Goal: Use online tool/utility: Utilize a website feature to perform a specific function

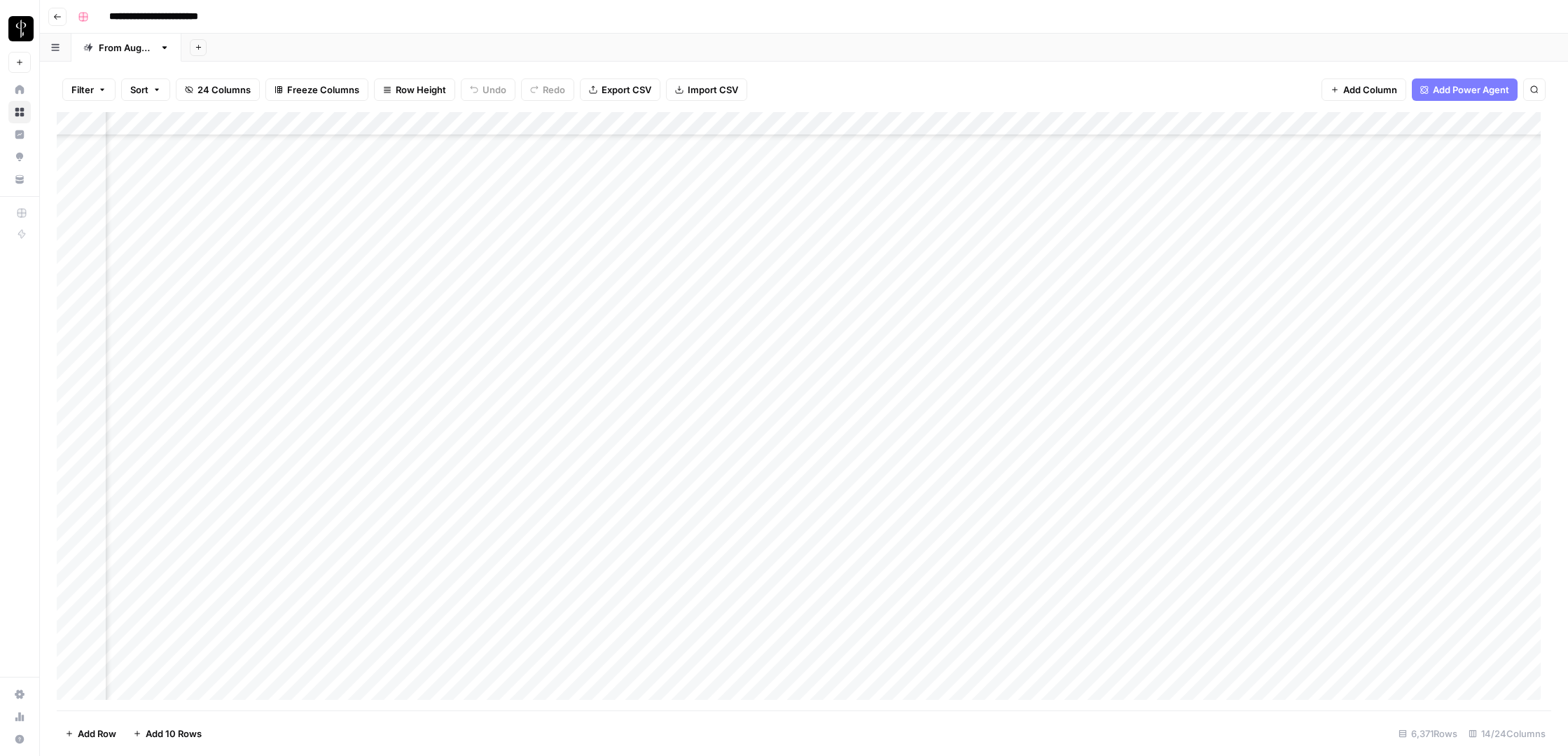
scroll to position [131359, 625]
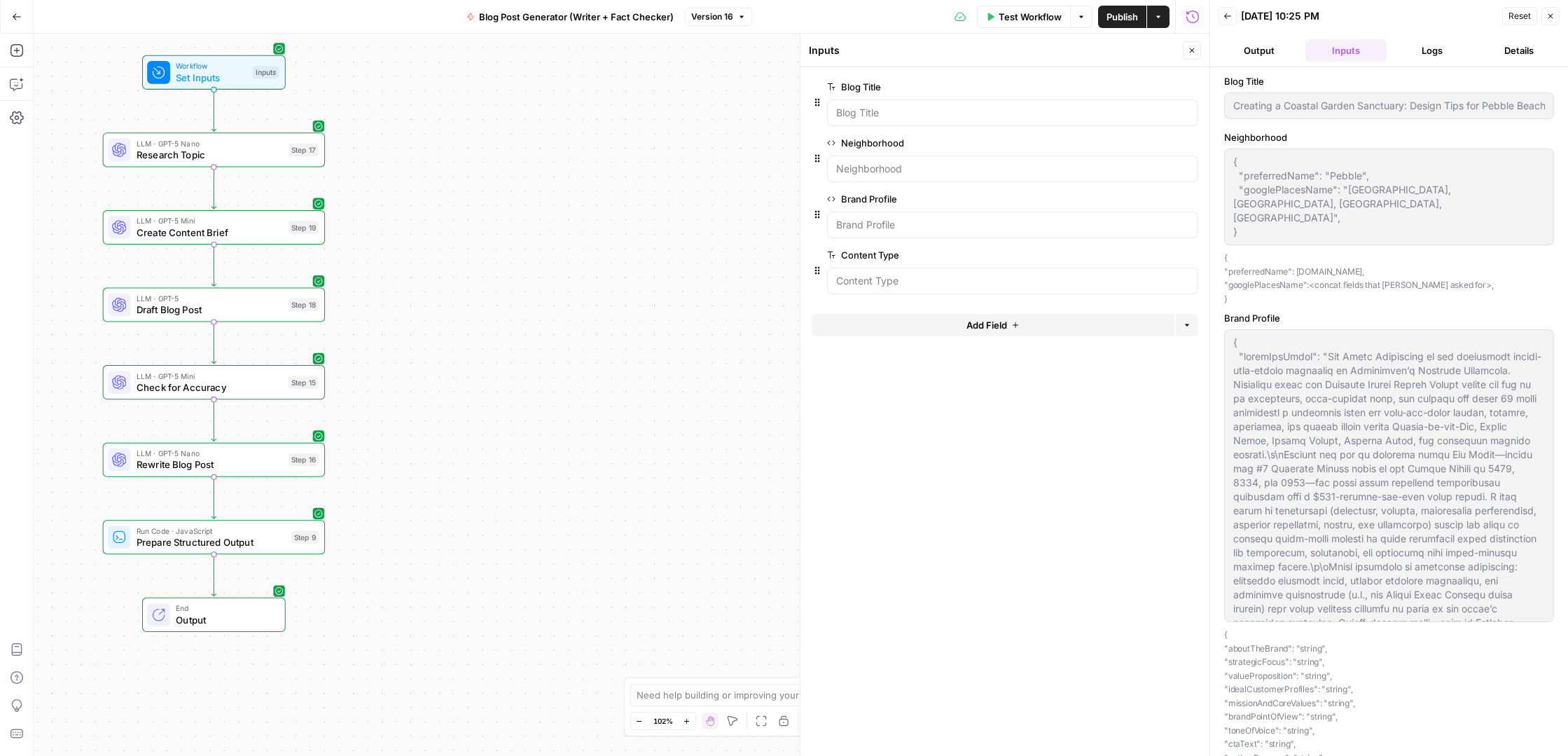
click at [1261, 50] on button "Output" at bounding box center [1259, 50] width 81 height 22
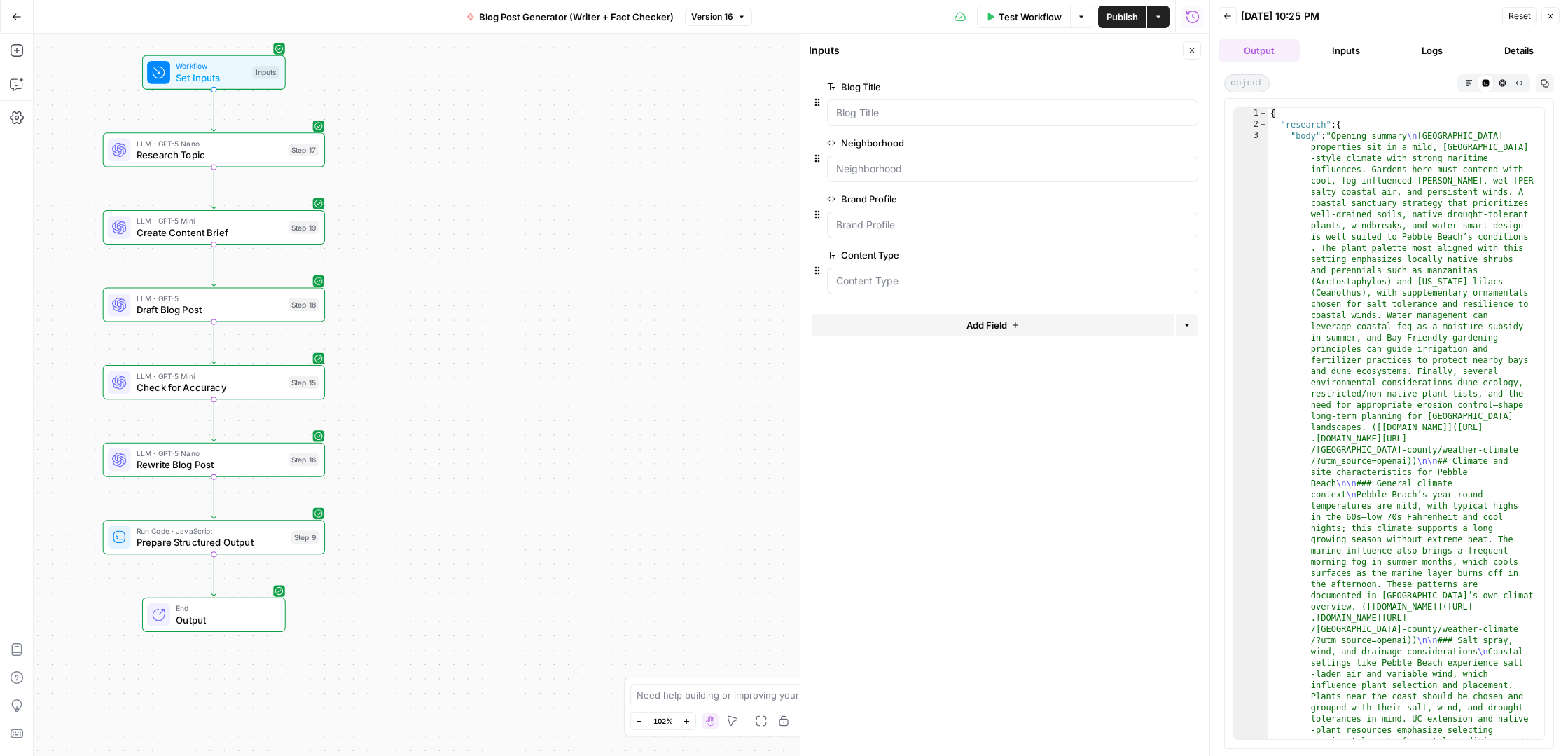
click at [1466, 82] on icon "button" at bounding box center [1469, 83] width 8 height 8
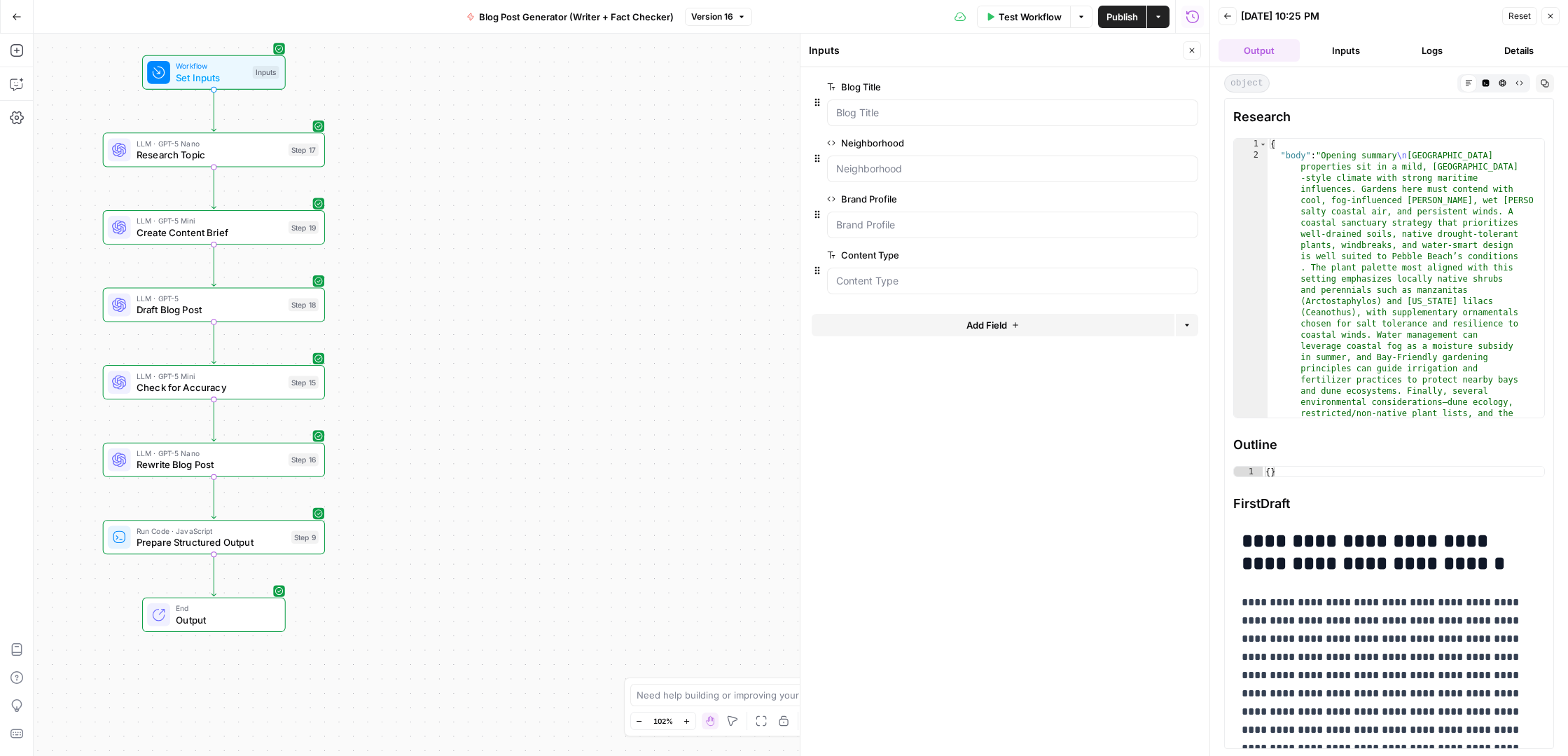
click at [1549, 17] on icon "button" at bounding box center [1550, 16] width 5 height 5
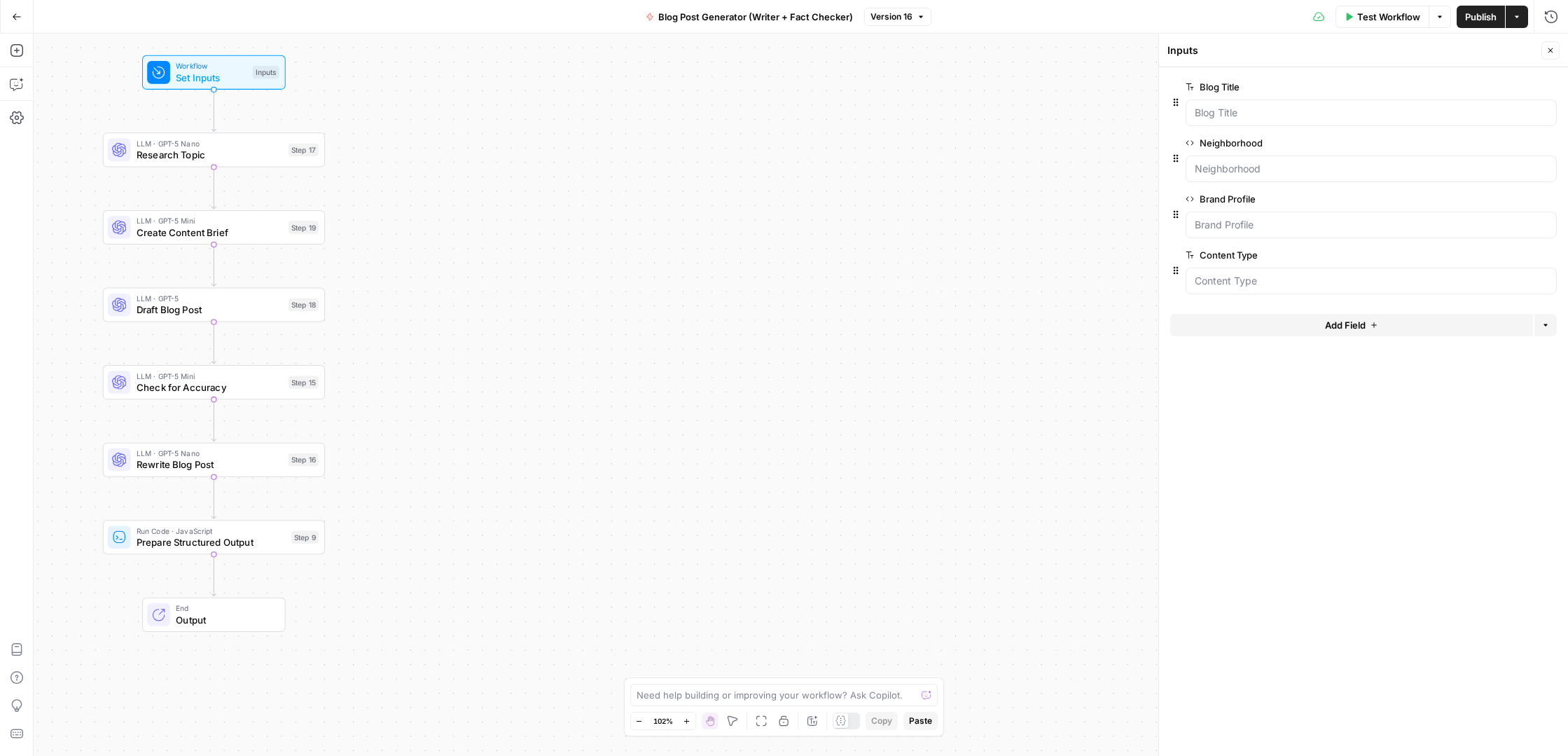
click at [1447, 13] on button "Options" at bounding box center [1440, 16] width 22 height 22
click at [1395, 72] on span "View Last Test" at bounding box center [1400, 69] width 62 height 14
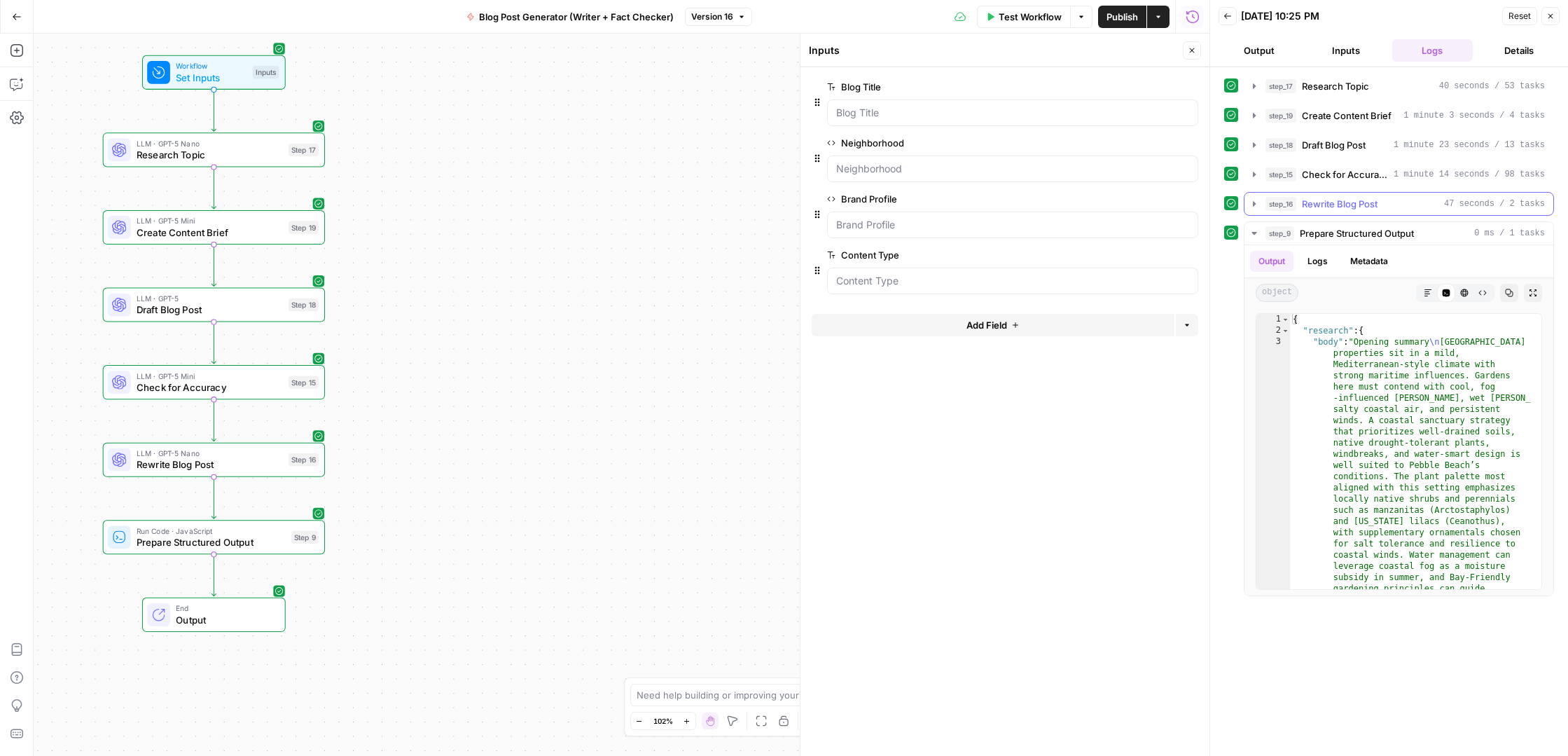
click at [1250, 203] on icon "button" at bounding box center [1254, 204] width 11 height 11
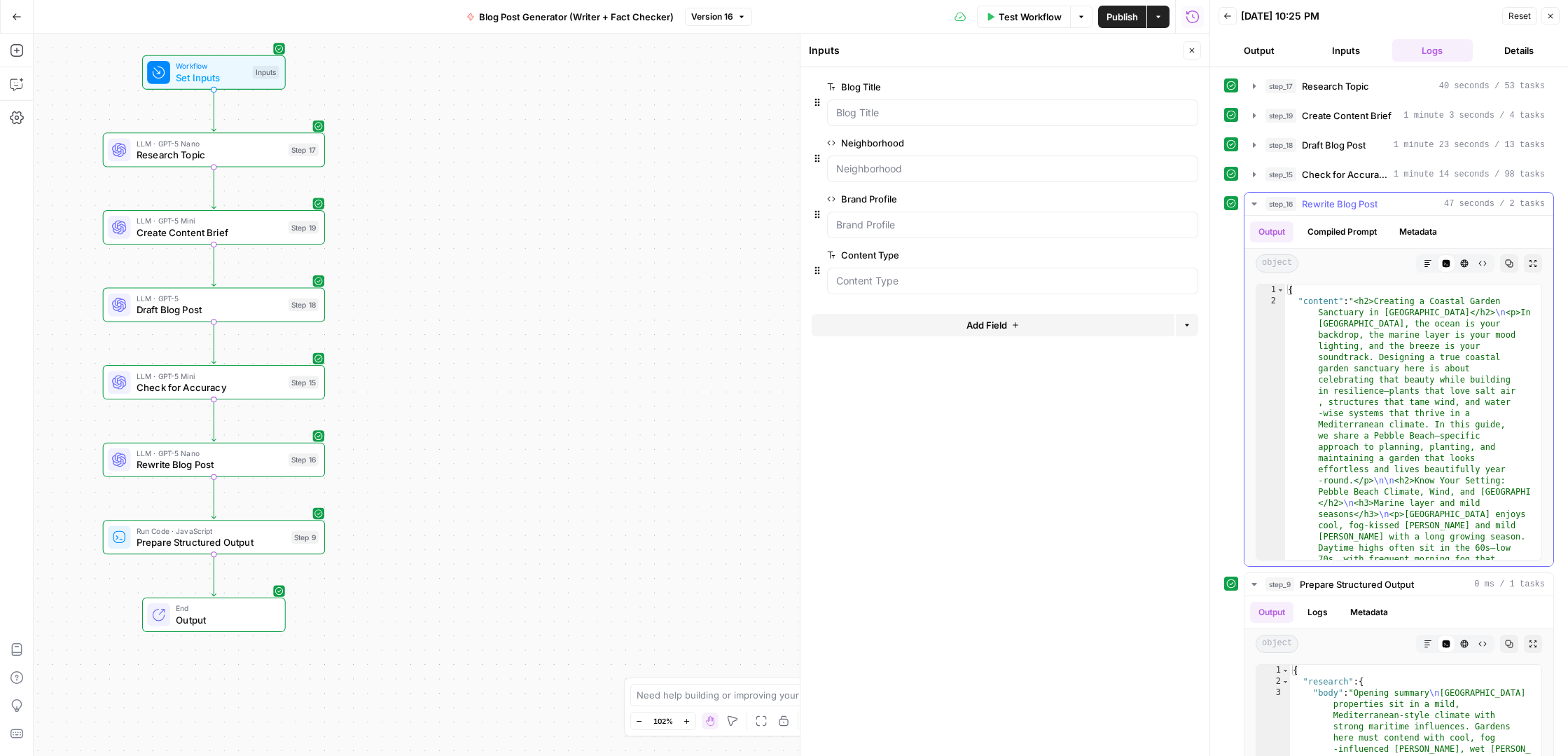
click at [1424, 263] on icon "button" at bounding box center [1428, 263] width 8 height 8
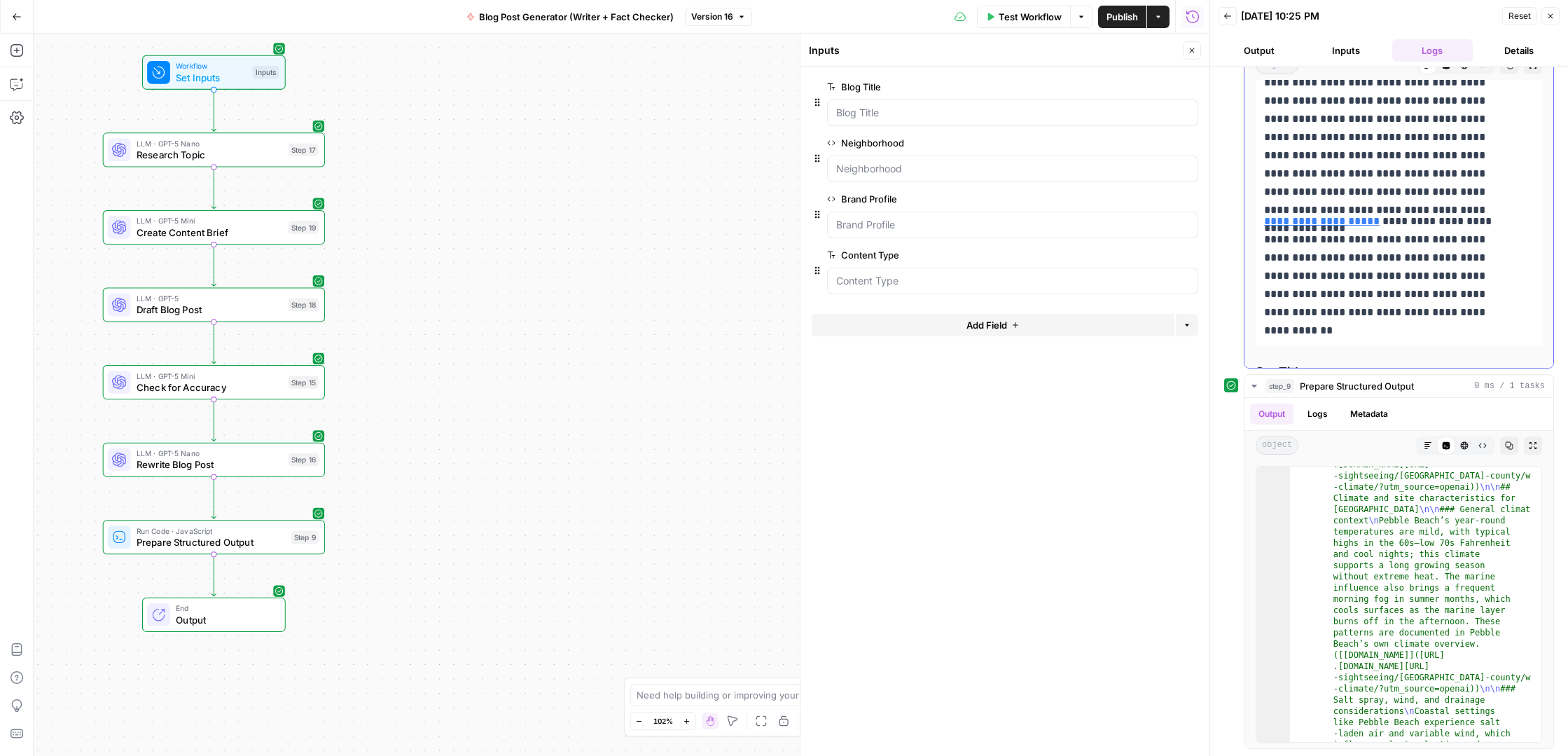
scroll to position [4943, 0]
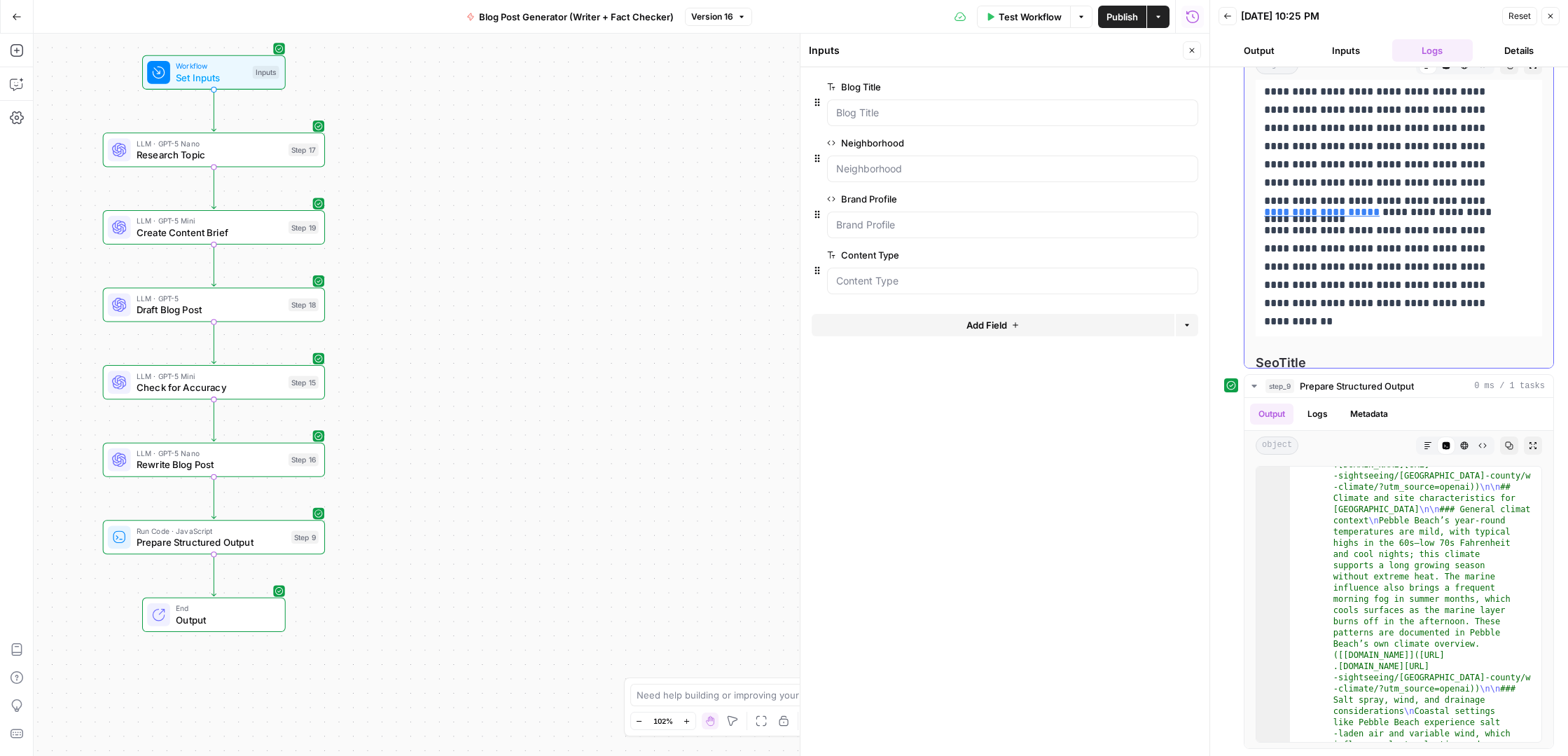
drag, startPoint x: 1265, startPoint y: 330, endPoint x: 1398, endPoint y: 323, distance: 133.2
copy div "**********"
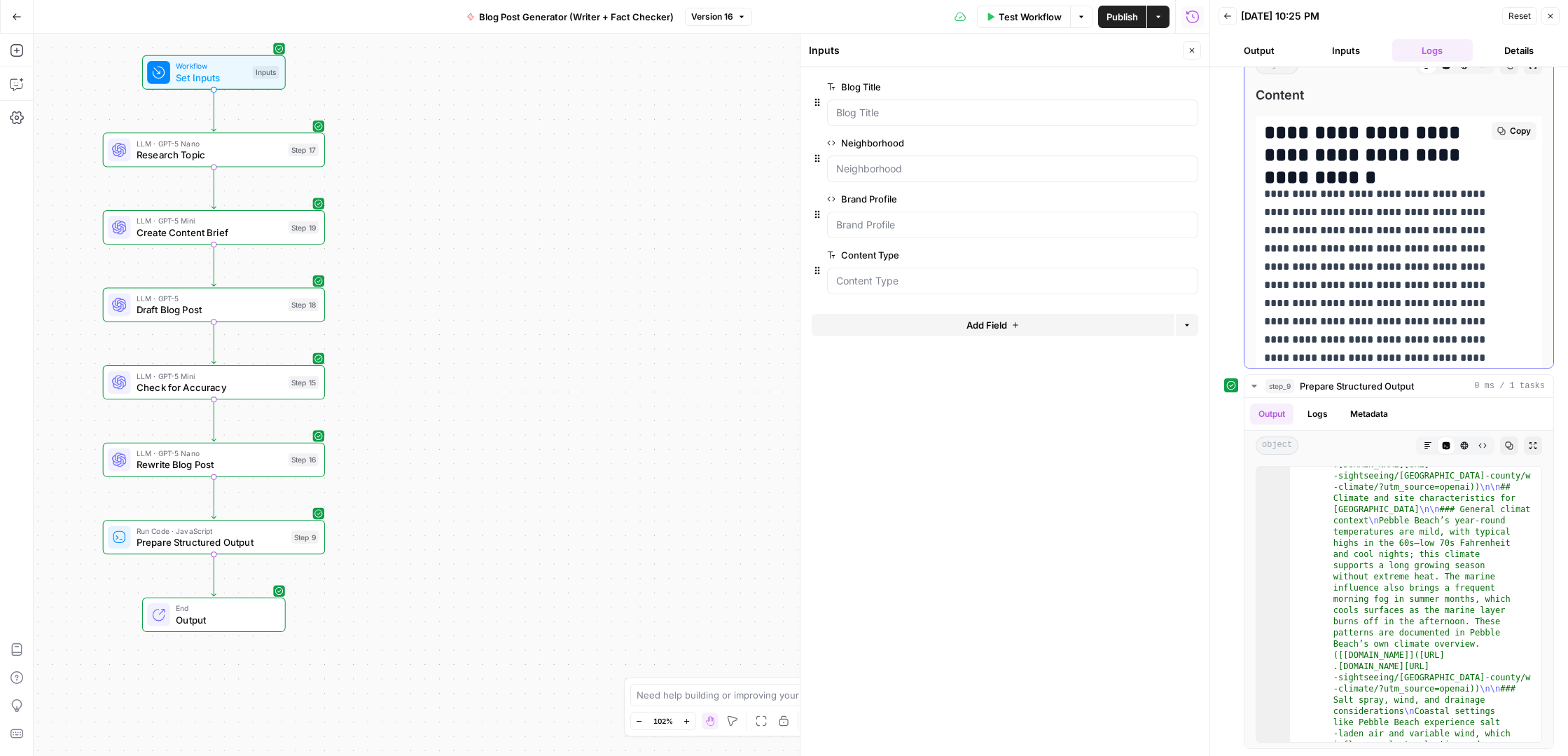
scroll to position [0, 0]
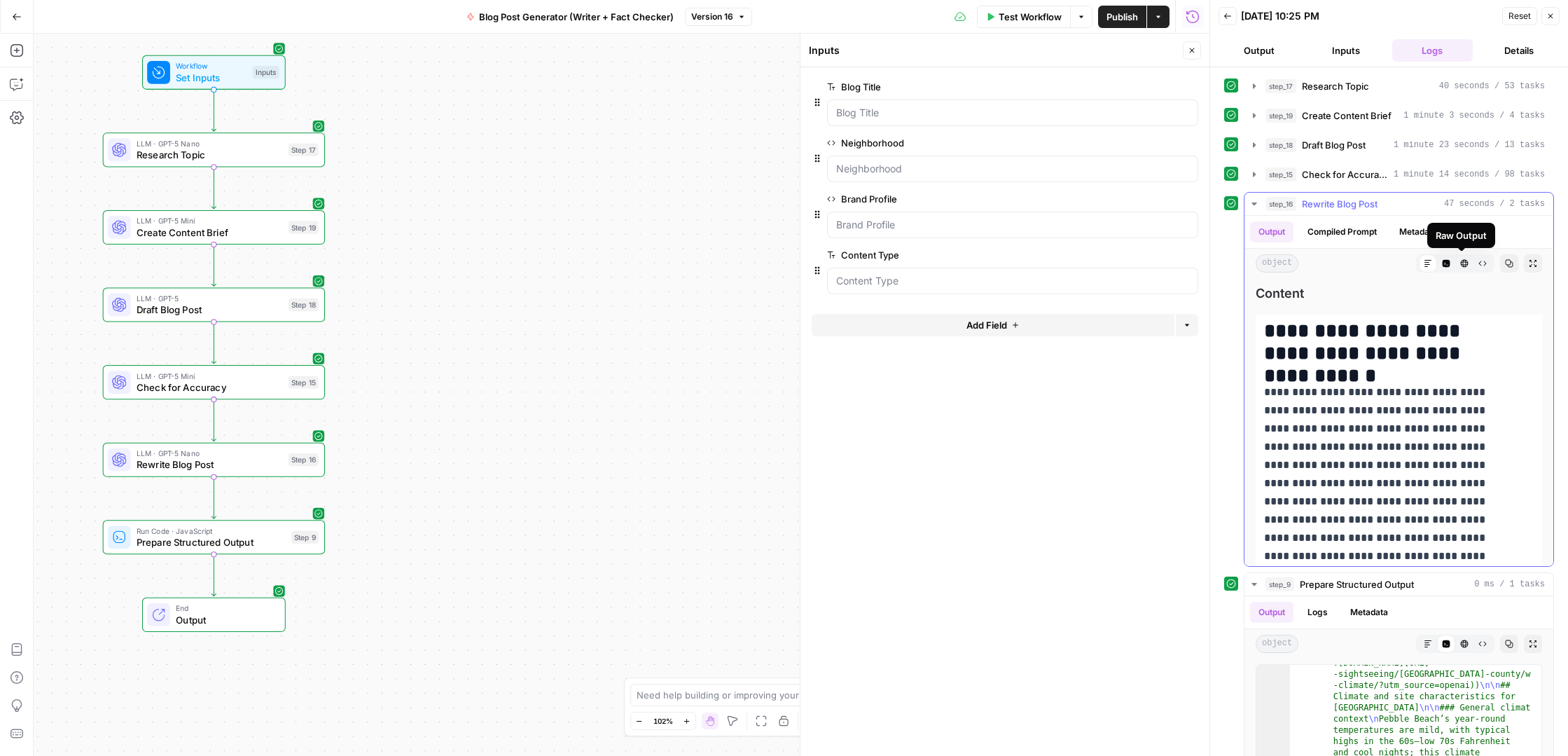
click at [1479, 265] on icon "button" at bounding box center [1483, 263] width 8 height 5
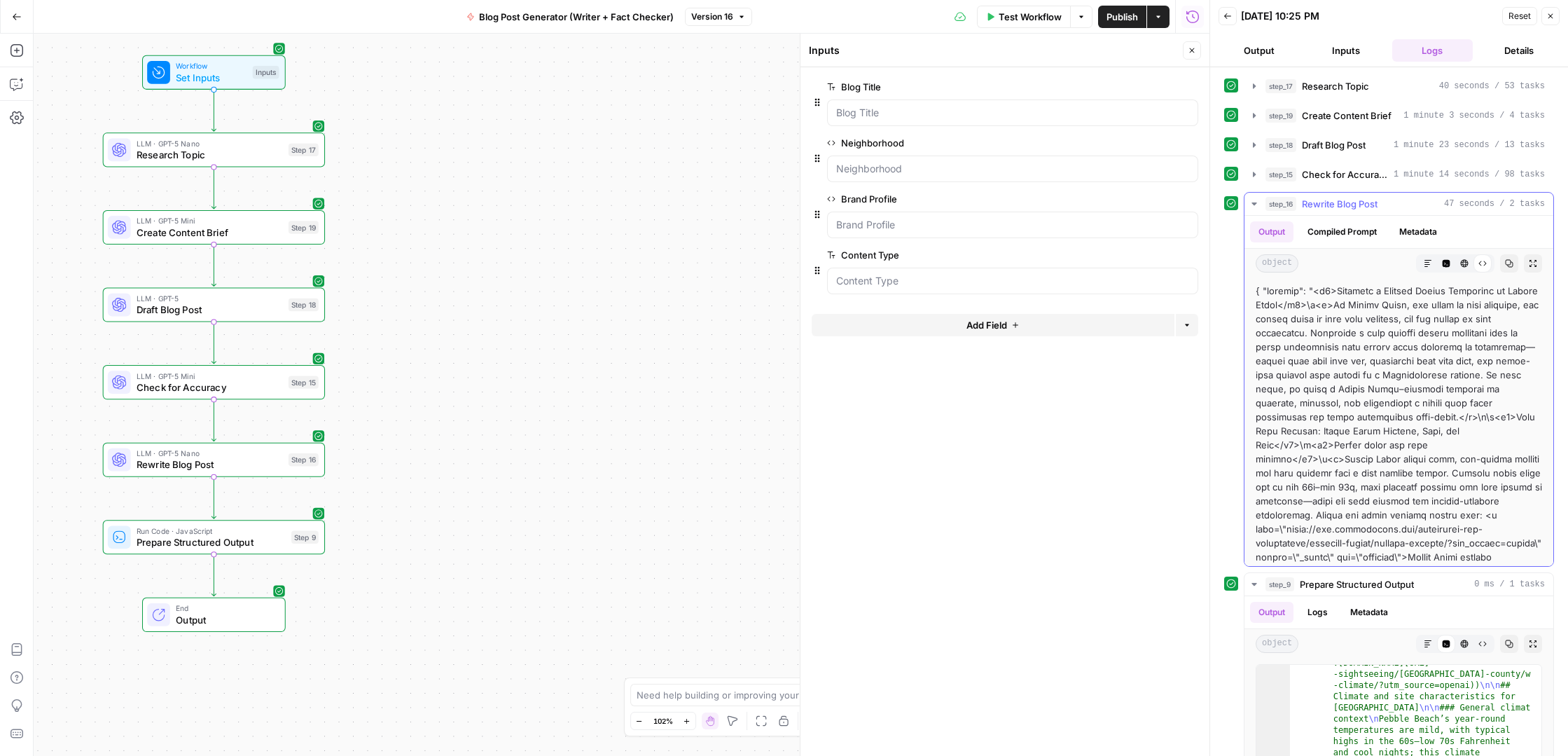
click at [1455, 269] on button "HTML Viewer" at bounding box center [1464, 263] width 18 height 18
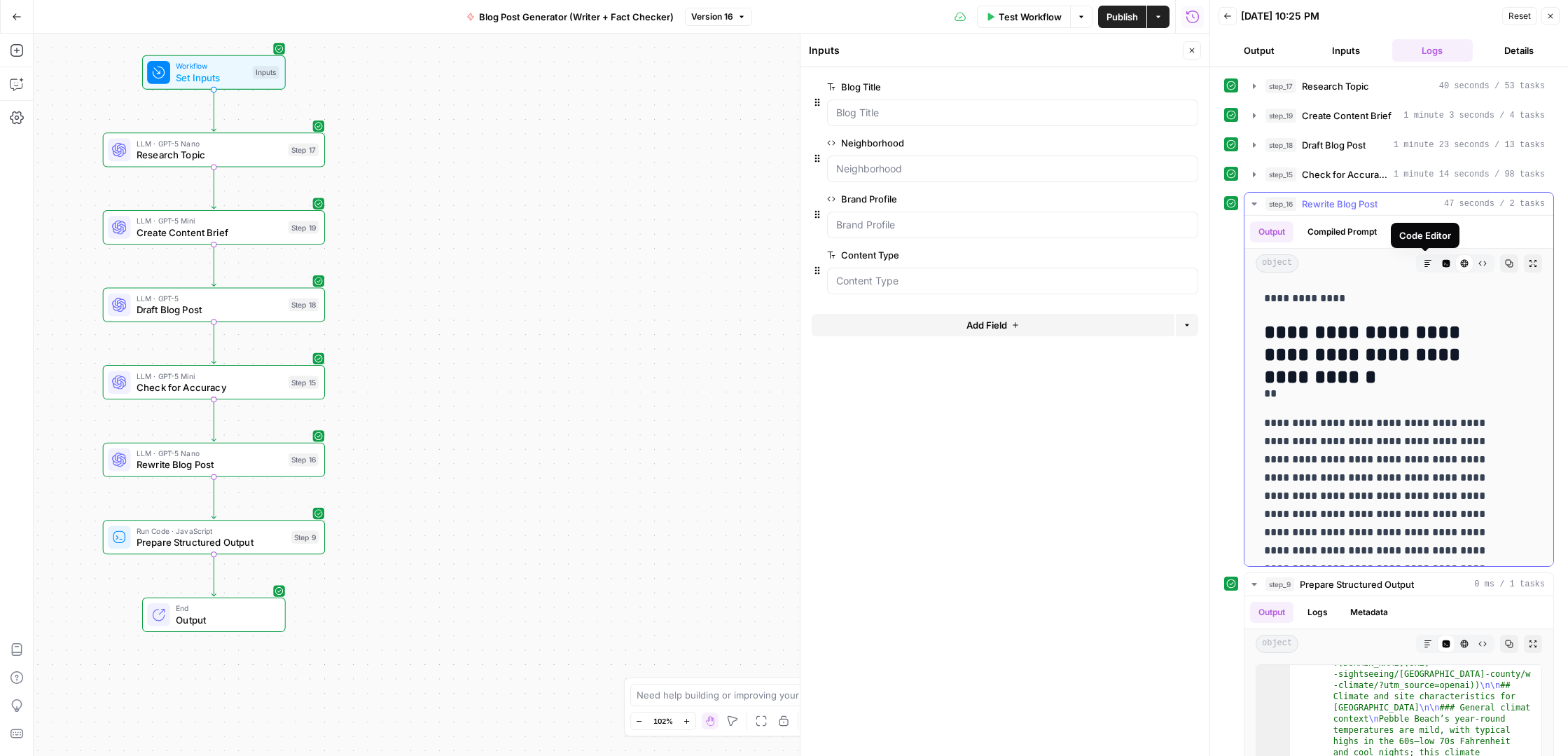
click at [1437, 265] on button "Code Editor" at bounding box center [1447, 263] width 18 height 18
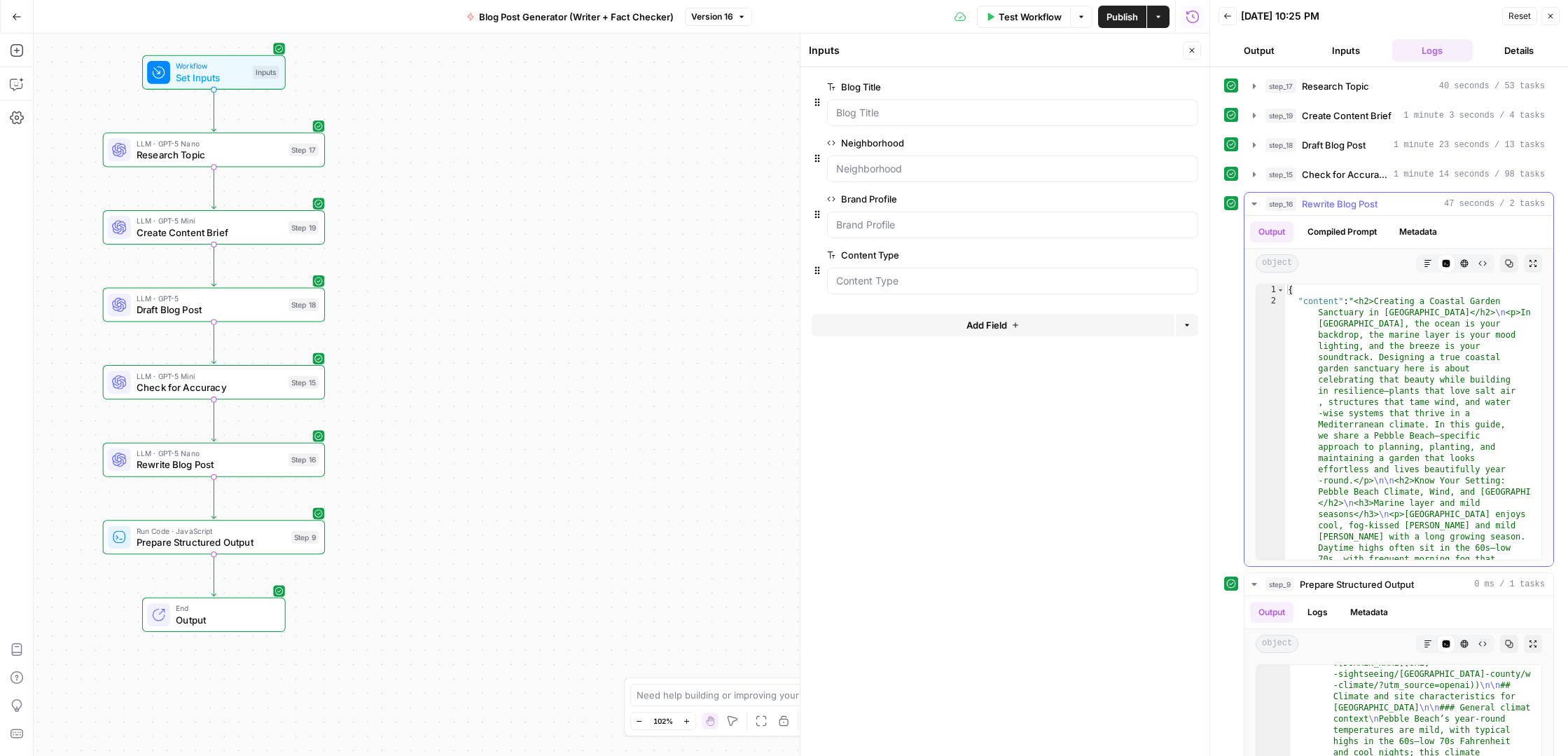
click at [1419, 270] on button "Markdown" at bounding box center [1428, 263] width 18 height 18
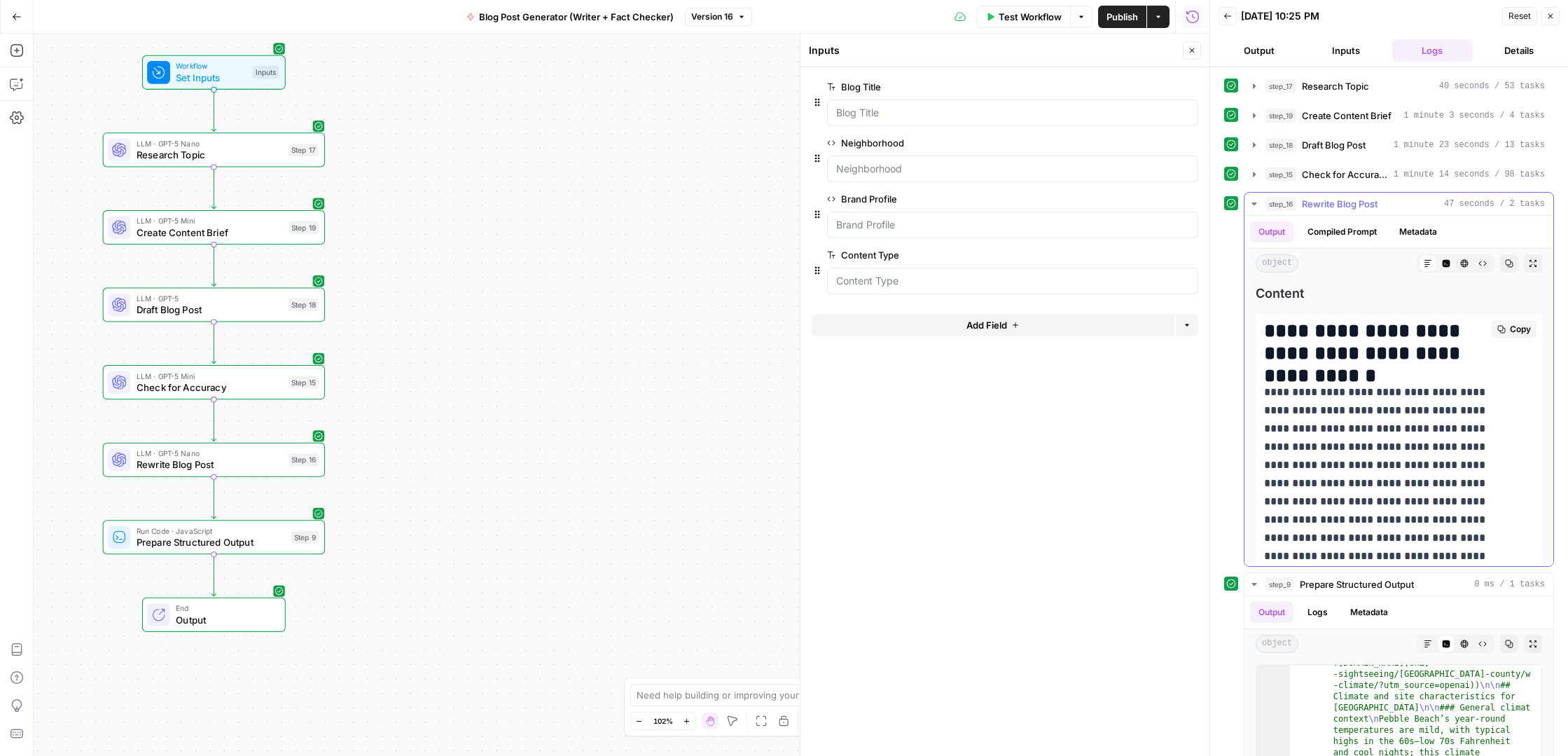
drag, startPoint x: 1267, startPoint y: 326, endPoint x: 1346, endPoint y: 356, distance: 84.5
click at [1346, 356] on h2 "**********" at bounding box center [1389, 342] width 249 height 45
click at [1510, 327] on span "Copy" at bounding box center [1521, 329] width 21 height 13
click at [1424, 263] on icon at bounding box center [1428, 263] width 8 height 8
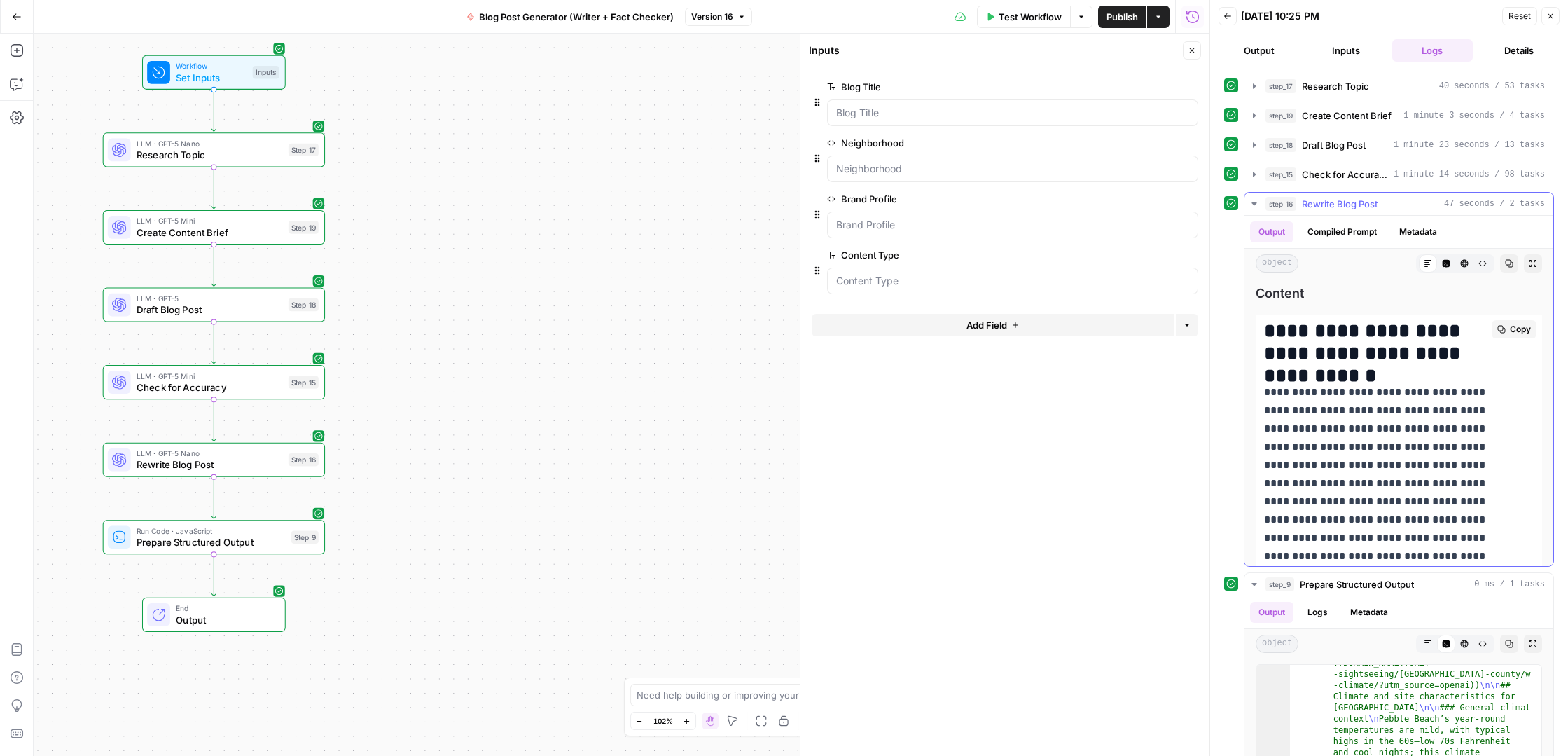
click at [1360, 471] on p "**********" at bounding box center [1389, 493] width 249 height 218
click at [1505, 263] on icon "button" at bounding box center [1509, 263] width 8 height 8
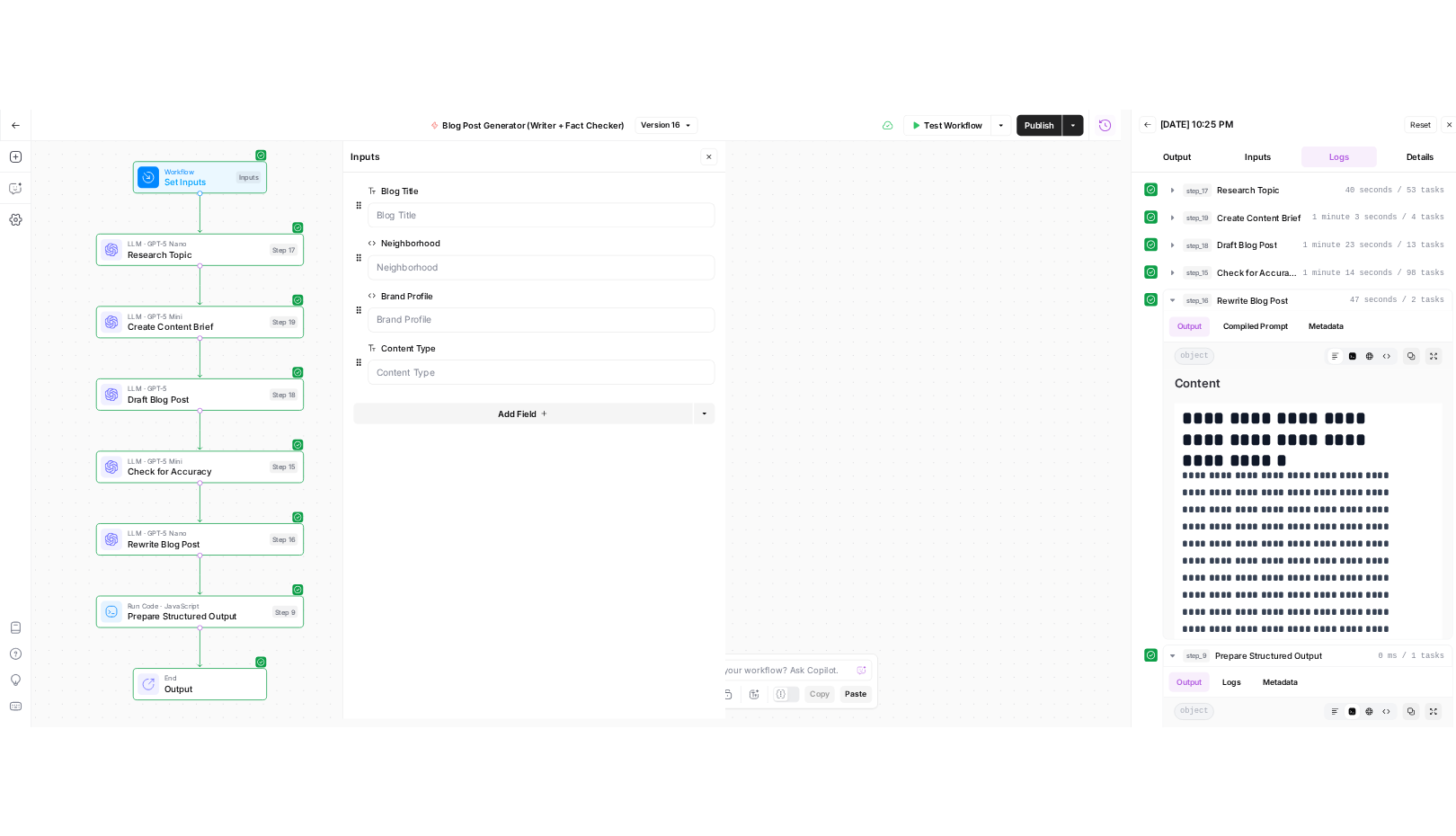
scroll to position [499, 0]
